Goal: Task Accomplishment & Management: Manage account settings

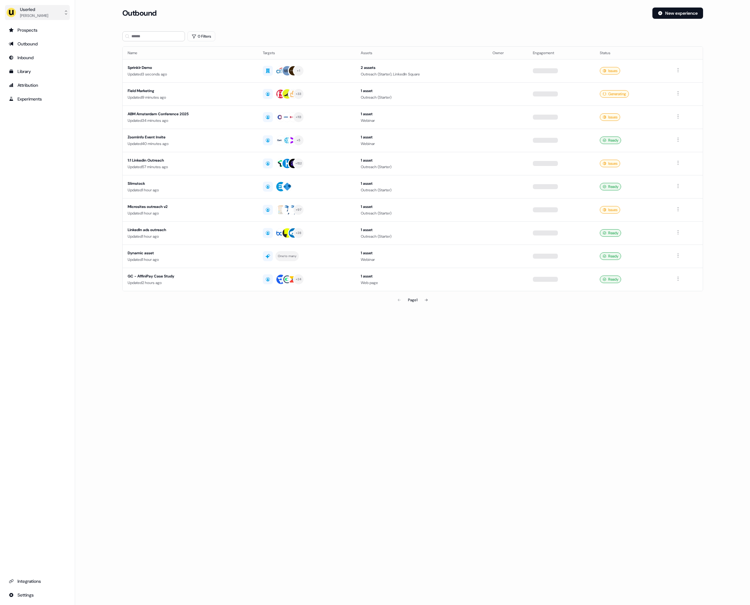
click at [36, 15] on div "[PERSON_NAME]" at bounding box center [34, 16] width 28 height 6
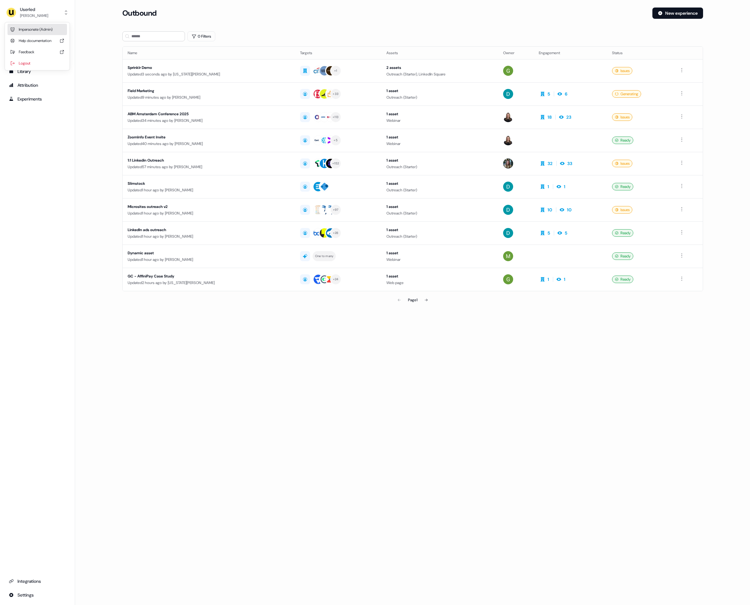
click at [40, 32] on div "Impersonate (Admin)" at bounding box center [37, 29] width 59 height 11
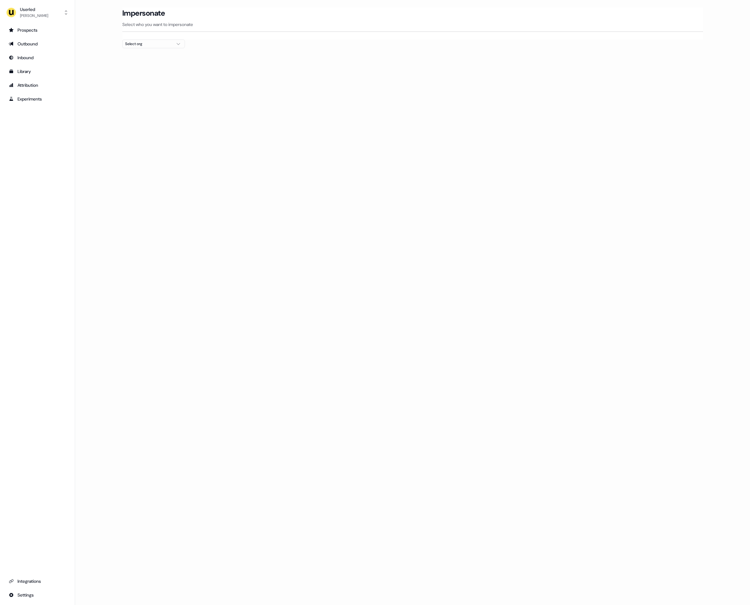
click at [149, 45] on div "Select org" at bounding box center [148, 44] width 47 height 6
type input "****"
click at [130, 69] on div "Wiiisdom" at bounding box center [153, 67] width 62 height 10
click at [378, 79] on button "Impersonate" at bounding box center [378, 76] width 36 height 11
